Goal: Task Accomplishment & Management: Use online tool/utility

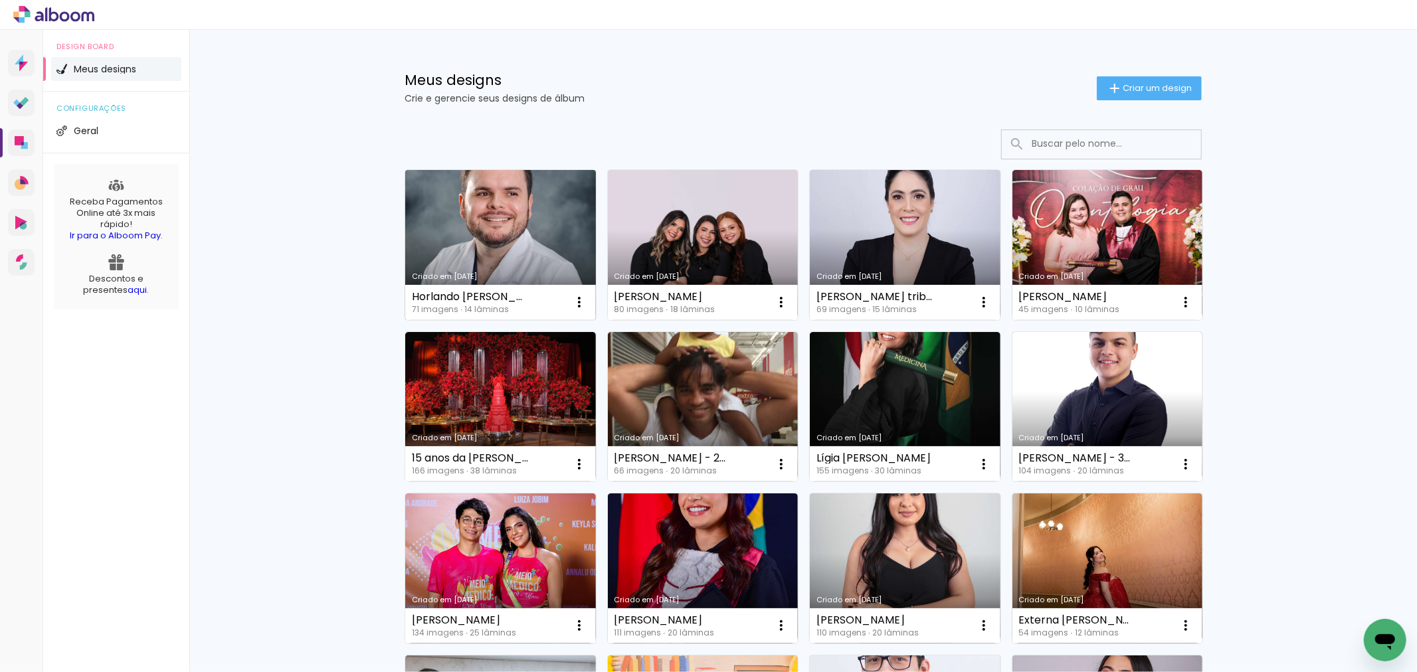
click at [446, 211] on link "Criado em [DATE]" at bounding box center [500, 245] width 191 height 150
